Goal: Task Accomplishment & Management: Use online tool/utility

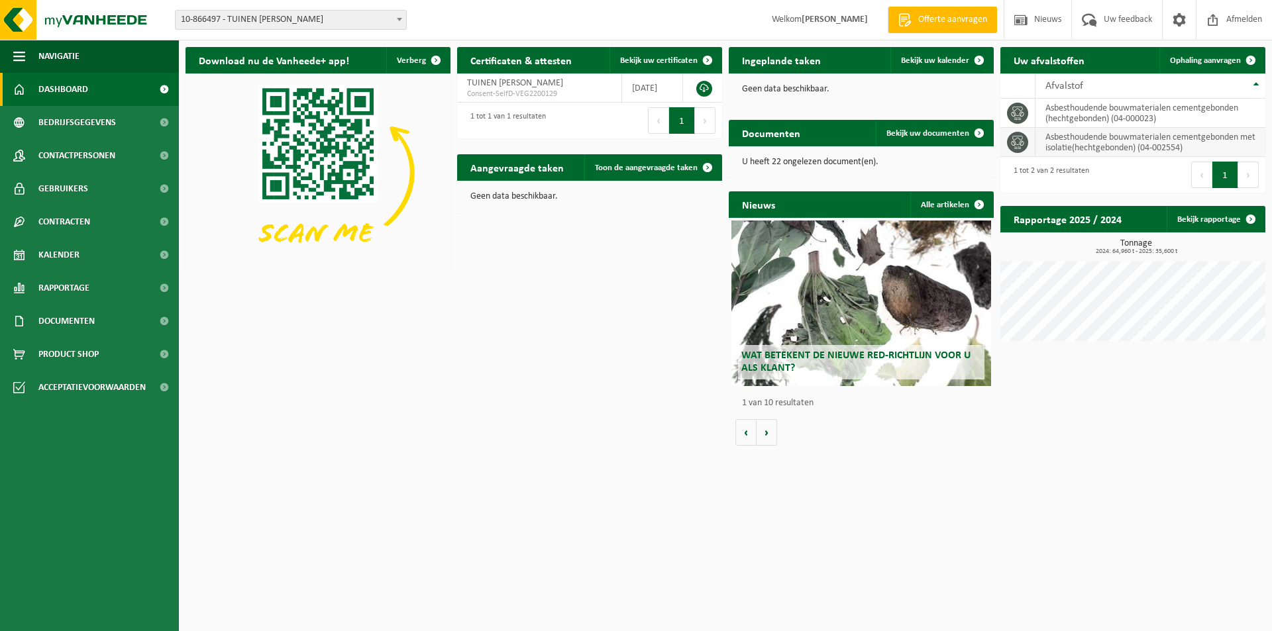
click at [1097, 143] on td "asbesthoudende bouwmaterialen cementgebonden met isolatie(hechtgebonden) (04-00…" at bounding box center [1150, 142] width 230 height 29
click at [1017, 143] on icon at bounding box center [1017, 142] width 13 height 13
click at [1211, 63] on span "Ophaling aanvragen" at bounding box center [1205, 60] width 71 height 9
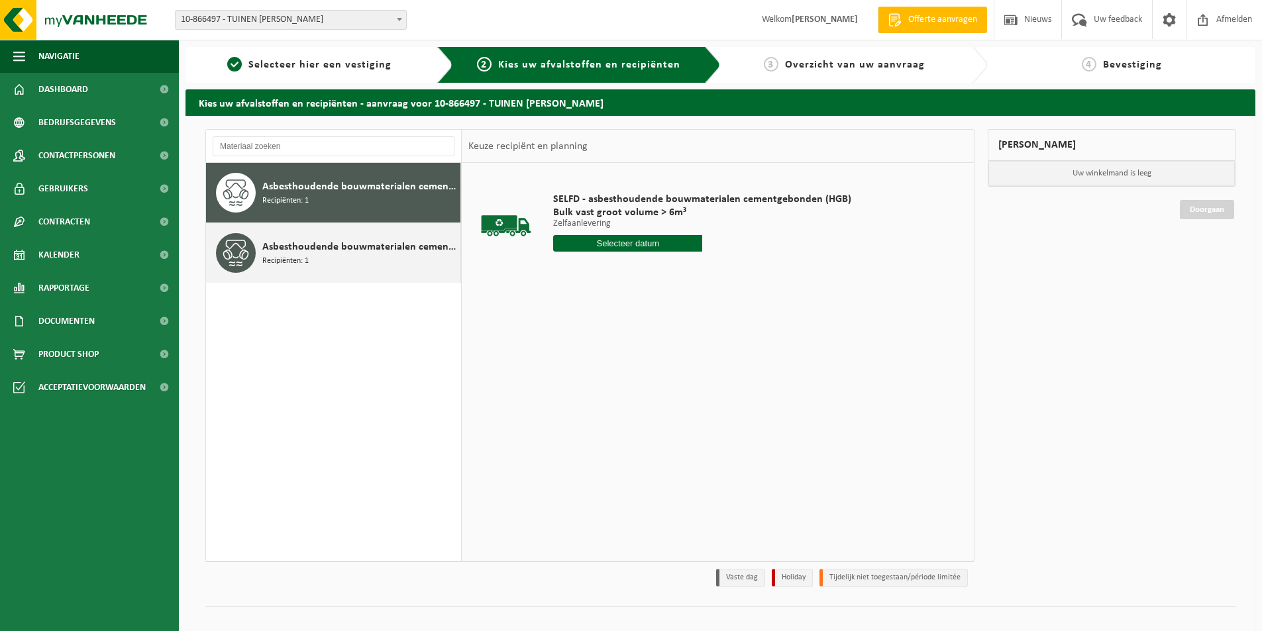
click at [268, 254] on span "Asbesthoudende bouwmaterialen cementgebonden met isolatie(hechtgebonden)" at bounding box center [359, 247] width 195 height 16
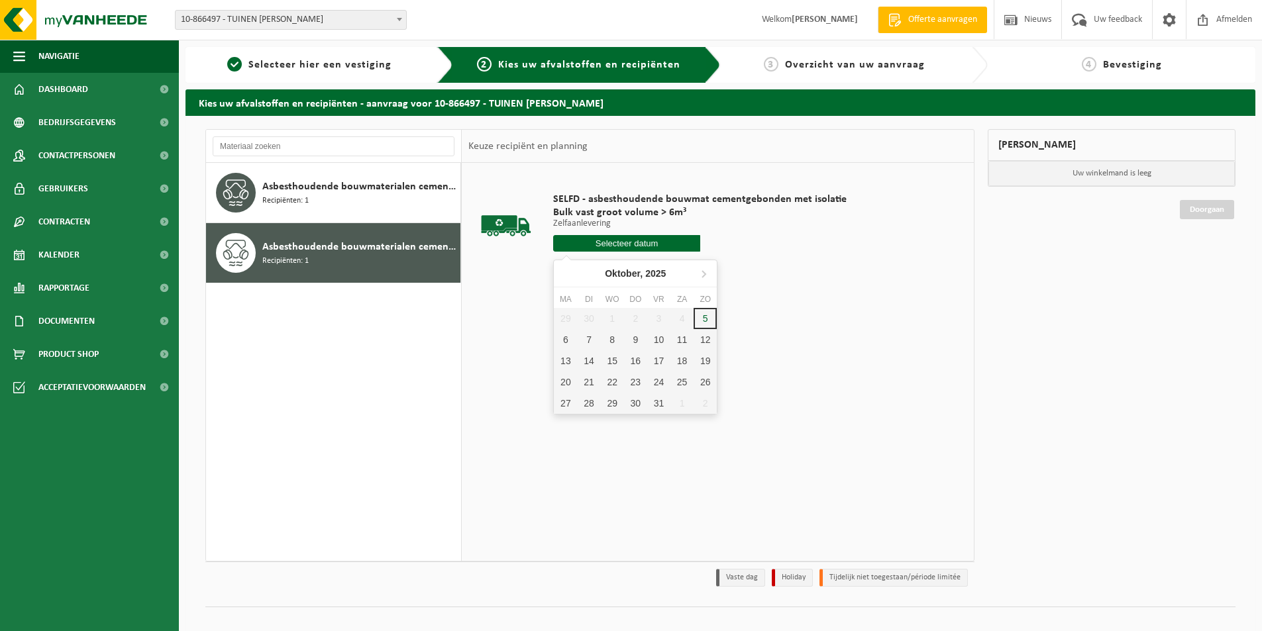
click at [639, 242] on input "text" at bounding box center [626, 243] width 147 height 17
click at [562, 339] on div "6" at bounding box center [565, 339] width 23 height 21
type input "Van 2025-10-06"
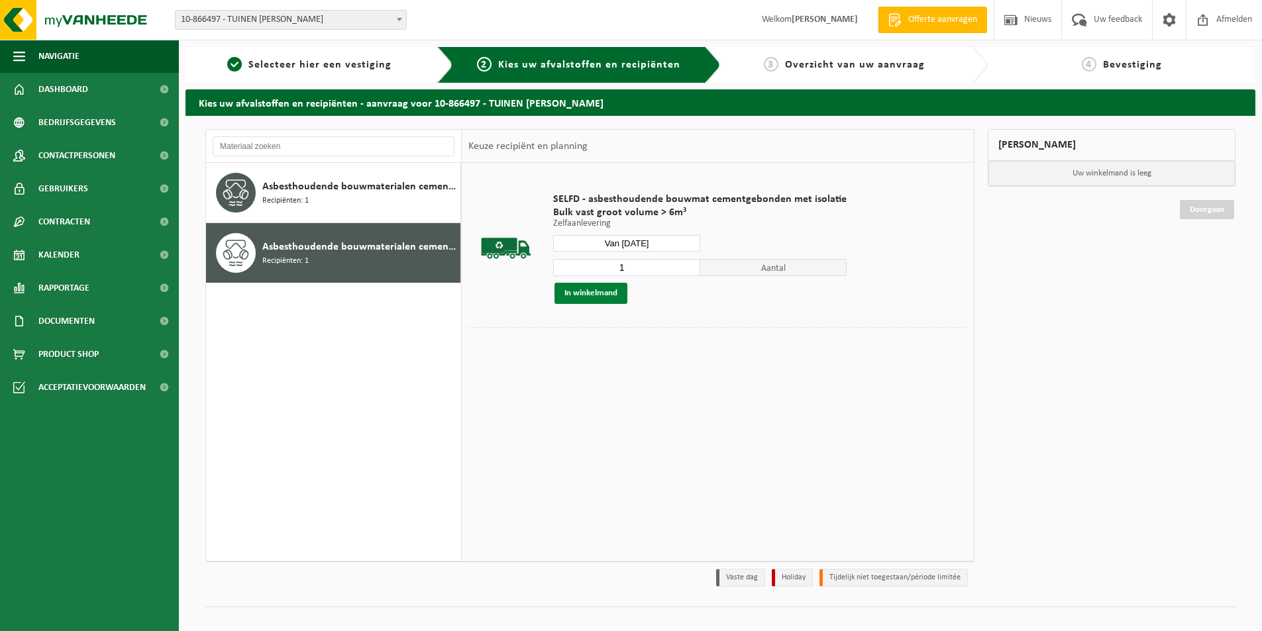
click at [582, 290] on button "In winkelmand" at bounding box center [590, 293] width 73 height 21
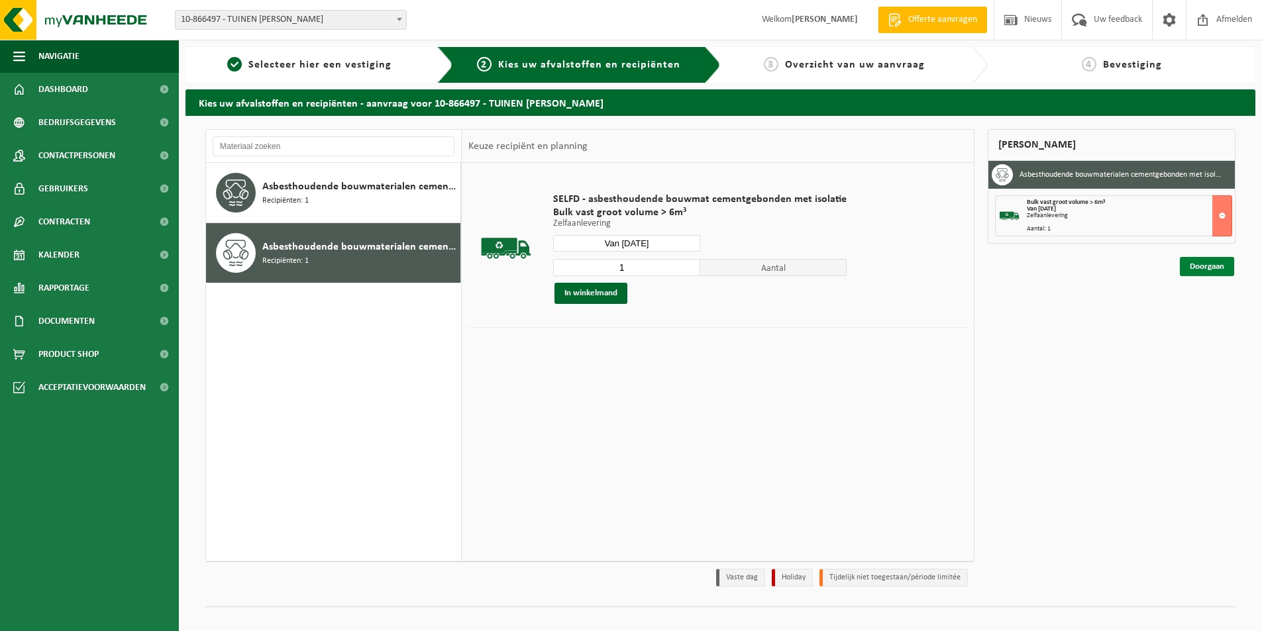
click at [1202, 267] on link "Doorgaan" at bounding box center [1207, 266] width 54 height 19
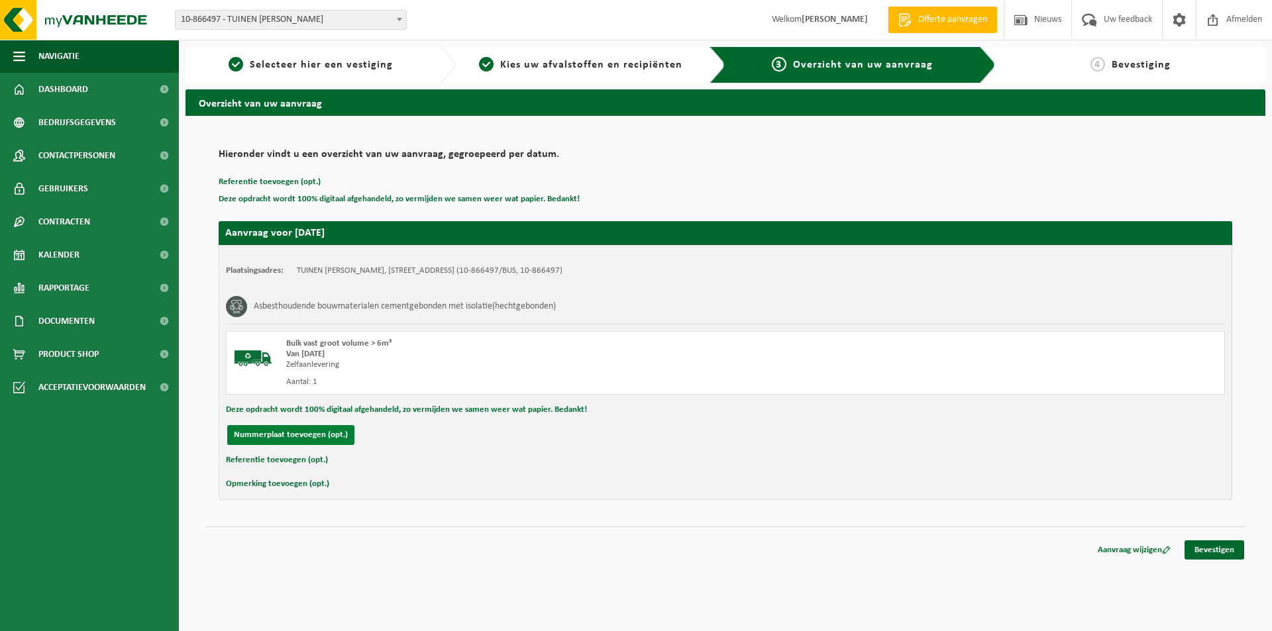
click at [294, 432] on button "Nummerplaat toevoegen (opt.)" at bounding box center [290, 435] width 127 height 20
click at [360, 438] on input "text" at bounding box center [434, 435] width 298 height 20
click at [244, 433] on button "Annuleren" at bounding box center [253, 435] width 52 height 20
click at [1209, 552] on link "Bevestigen" at bounding box center [1214, 549] width 60 height 19
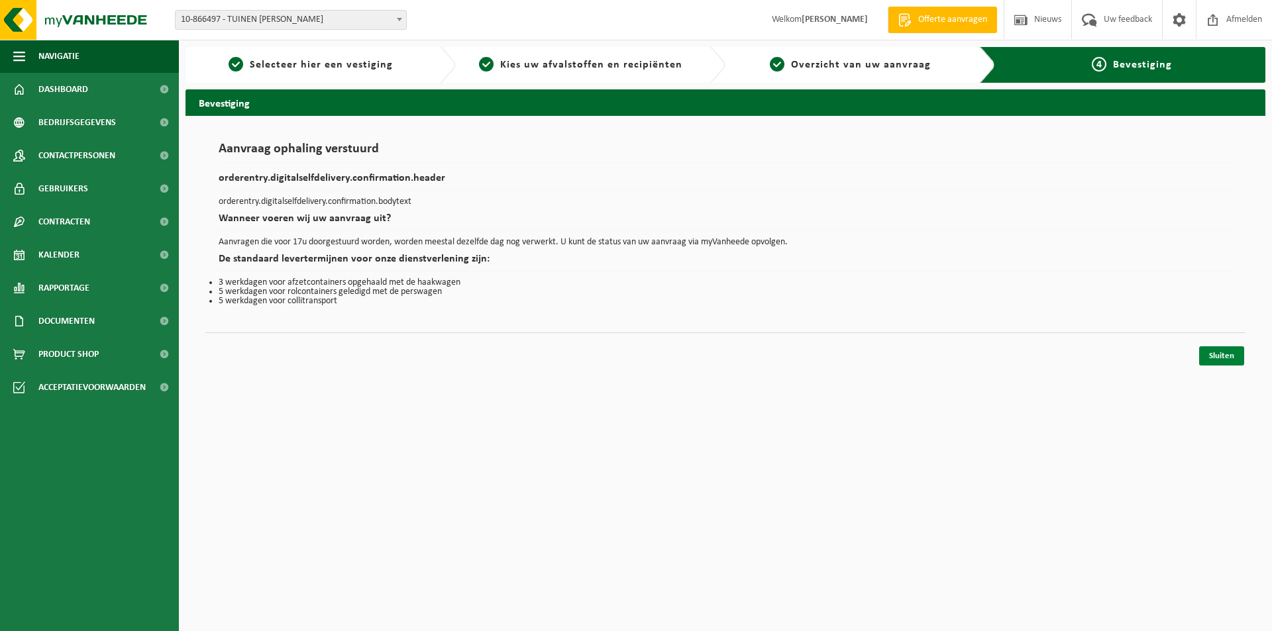
click at [1223, 356] on link "Sluiten" at bounding box center [1221, 355] width 45 height 19
